Goal: Information Seeking & Learning: Learn about a topic

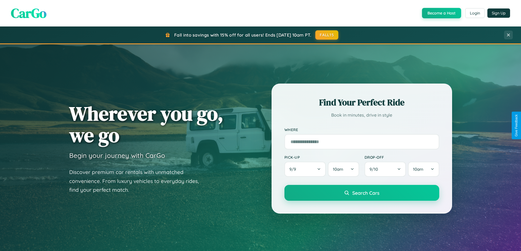
scroll to position [1052, 0]
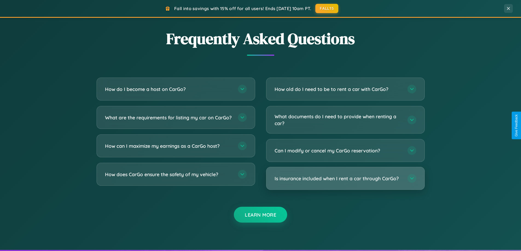
click at [345, 179] on h3 "Is insurance included when I rent a car through CarGo?" at bounding box center [337, 178] width 127 height 7
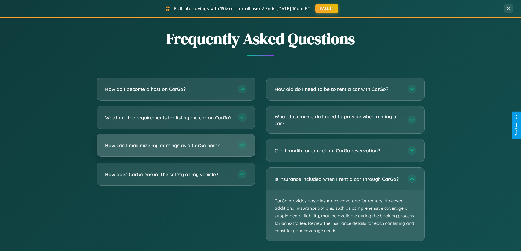
click at [176, 149] on h3 "How can I maximize my earnings as a CarGo host?" at bounding box center [168, 145] width 127 height 7
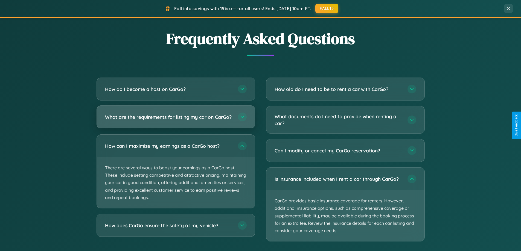
click at [176, 120] on h3 "What are the requirements for listing my car on CarGo?" at bounding box center [168, 117] width 127 height 7
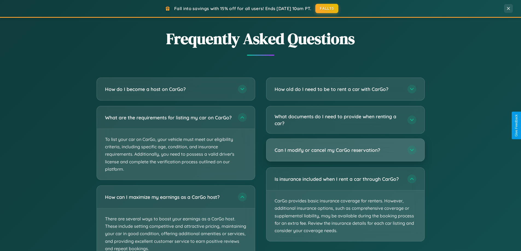
click at [345, 150] on h3 "Can I modify or cancel my CarGo reservation?" at bounding box center [337, 150] width 127 height 7
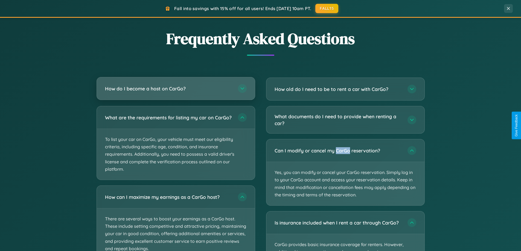
click at [176, 89] on h3 "How do I become a host on CarGo?" at bounding box center [168, 88] width 127 height 7
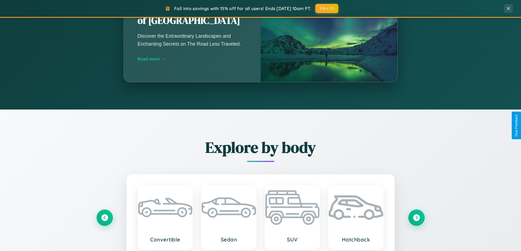
scroll to position [481, 0]
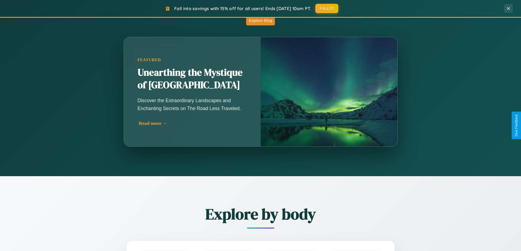
click at [192, 123] on div "Read more →" at bounding box center [193, 124] width 109 height 6
